Goal: Obtain resource: Obtain resource

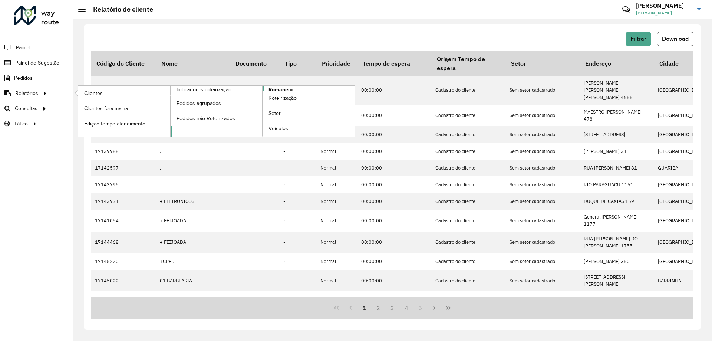
click at [295, 89] on link "Romaneio" at bounding box center [263, 111] width 184 height 51
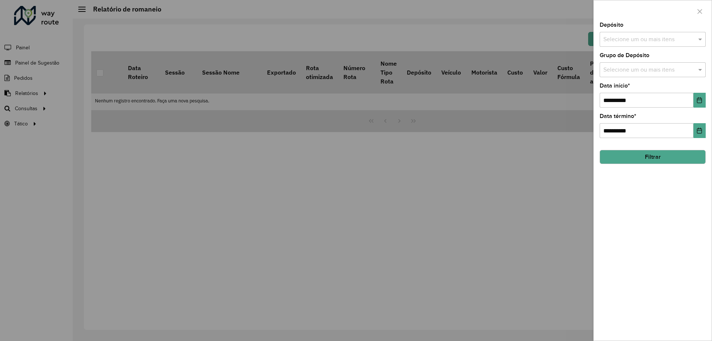
click at [664, 38] on input "text" at bounding box center [648, 39] width 95 height 9
click at [612, 86] on div "CDD Araraquara" at bounding box center [652, 89] width 105 height 13
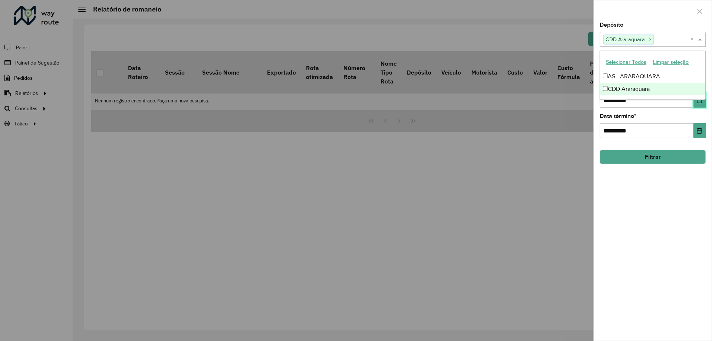
click at [699, 104] on button "Choose Date" at bounding box center [699, 100] width 12 height 15
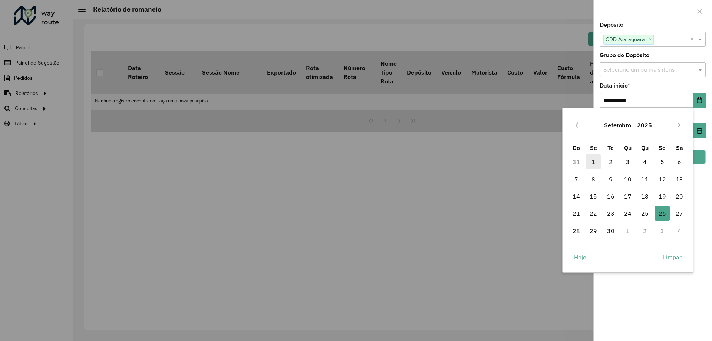
click at [594, 163] on span "1" at bounding box center [593, 161] width 15 height 15
type input "**********"
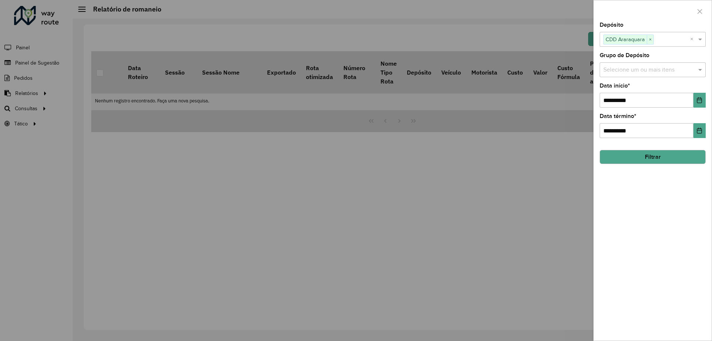
click at [657, 152] on button "Filtrar" at bounding box center [652, 157] width 106 height 14
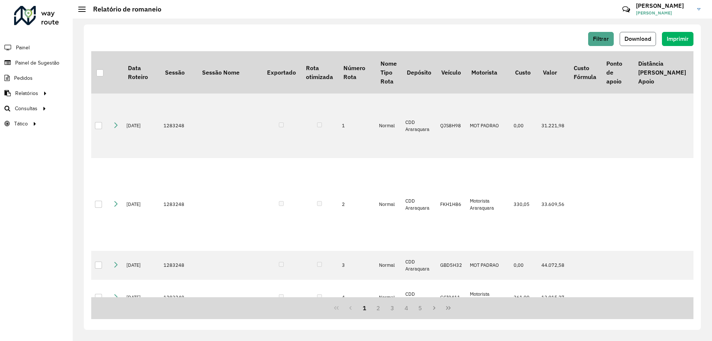
click at [647, 39] on span "Download" at bounding box center [637, 39] width 27 height 6
